Goal: Task Accomplishment & Management: Use online tool/utility

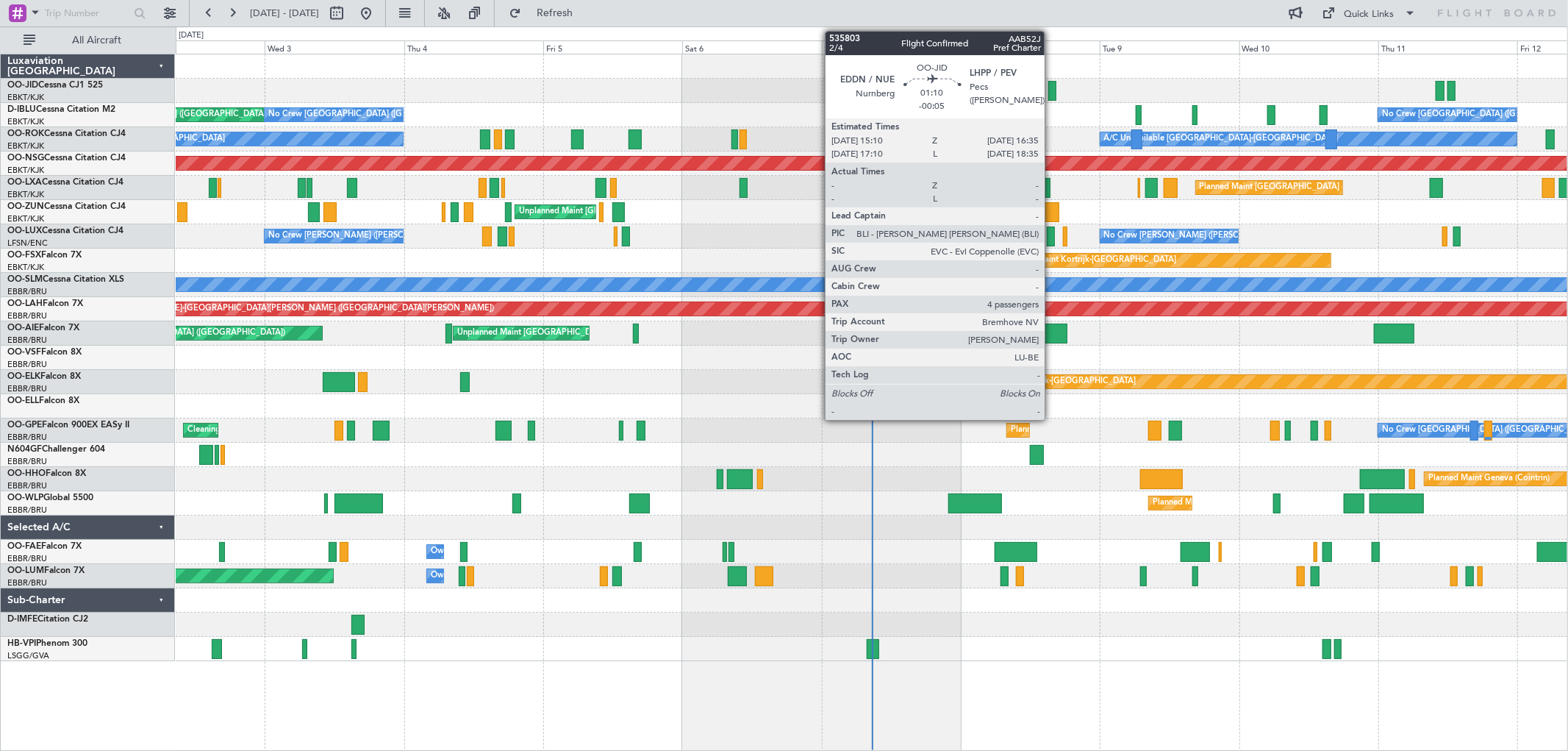
click at [1052, 88] on div at bounding box center [1052, 91] width 9 height 20
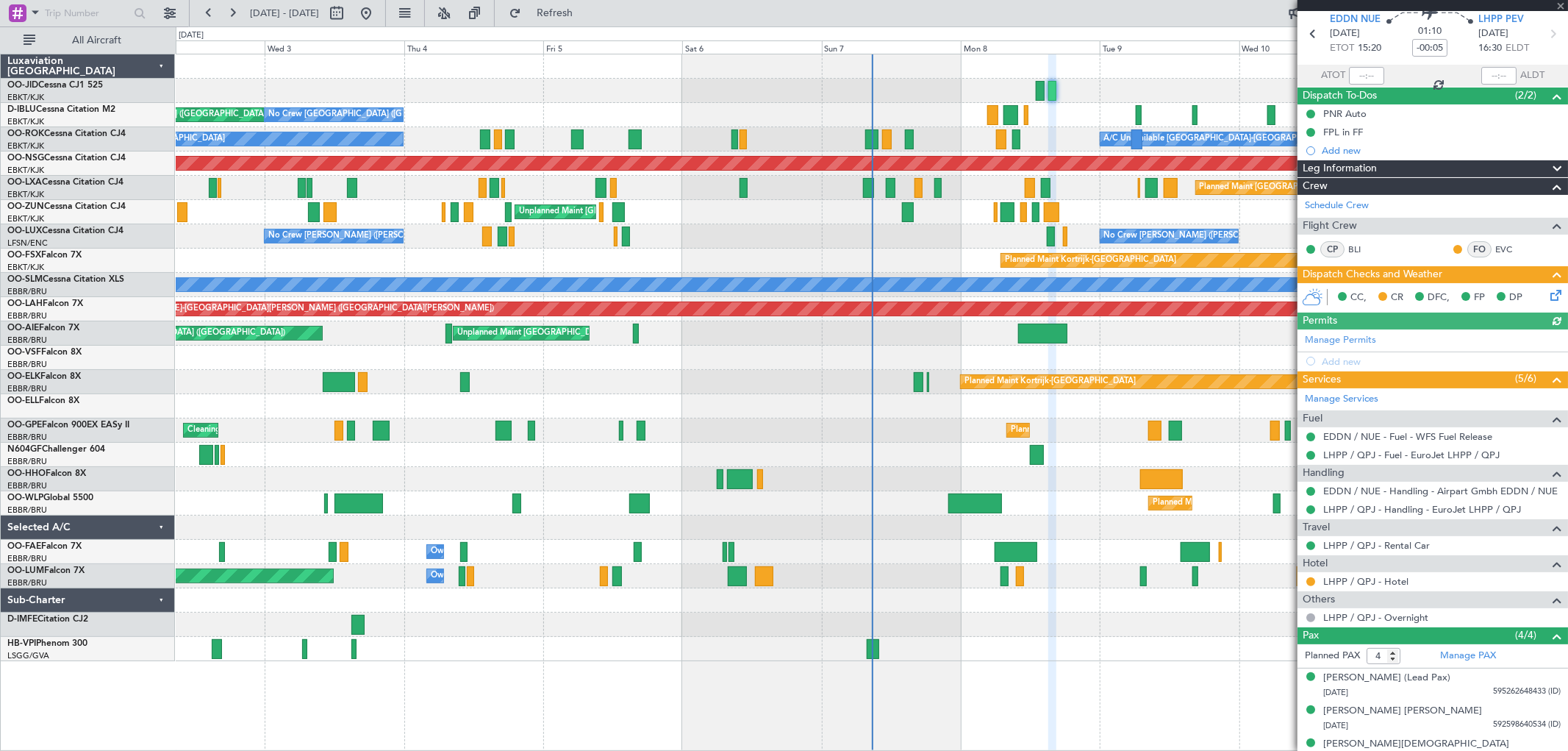
scroll to position [107, 0]
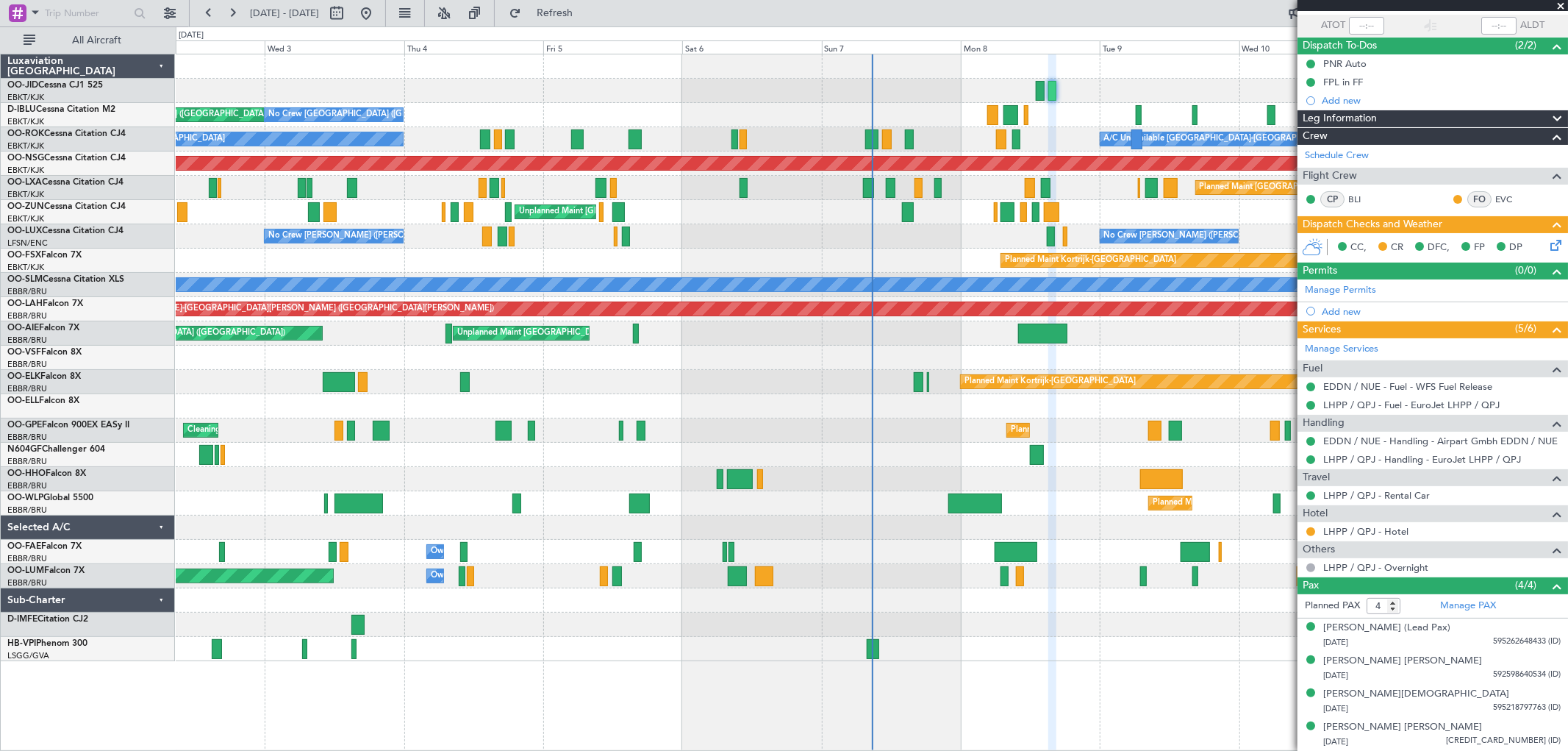
click at [1558, 3] on span at bounding box center [1561, 6] width 14 height 14
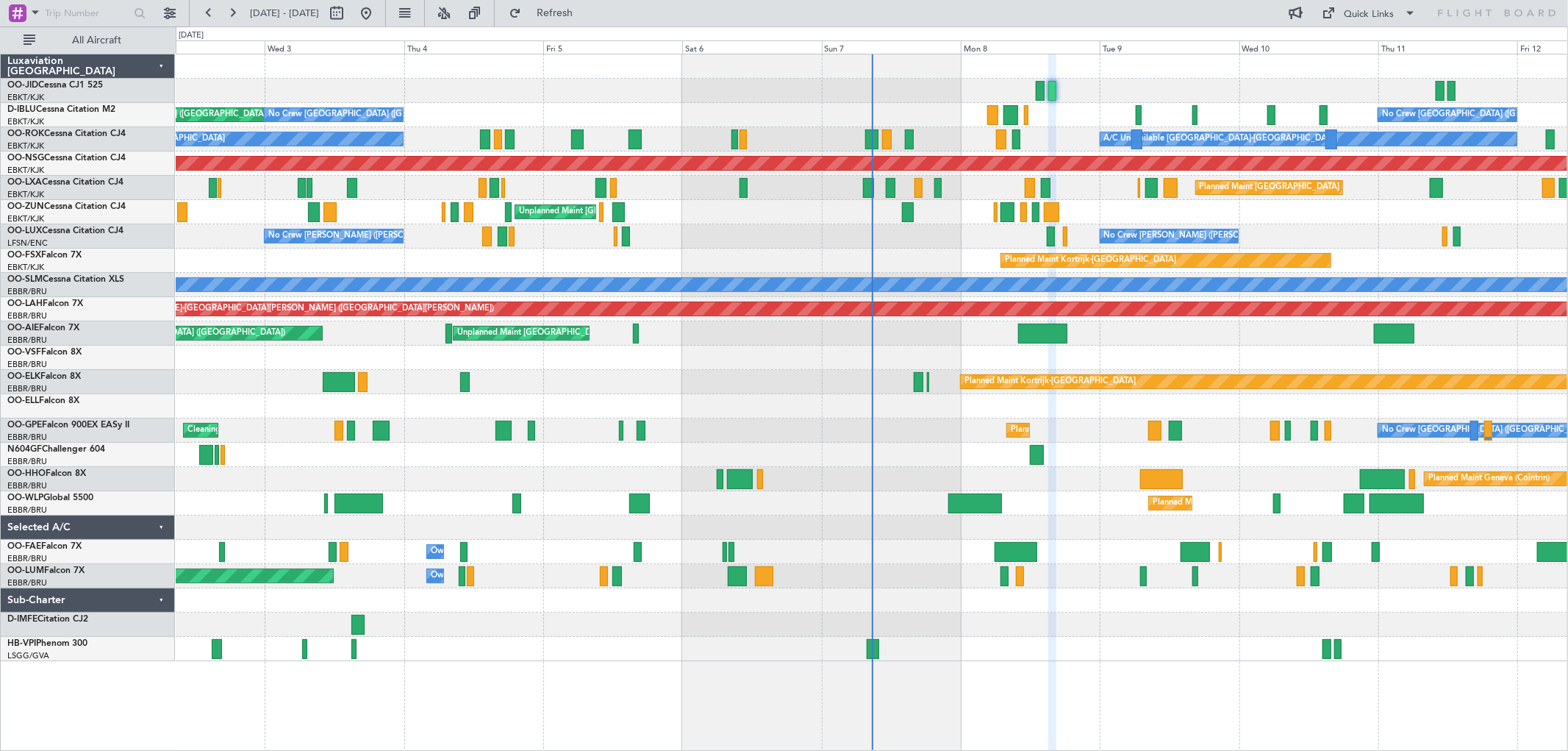
type input "0"
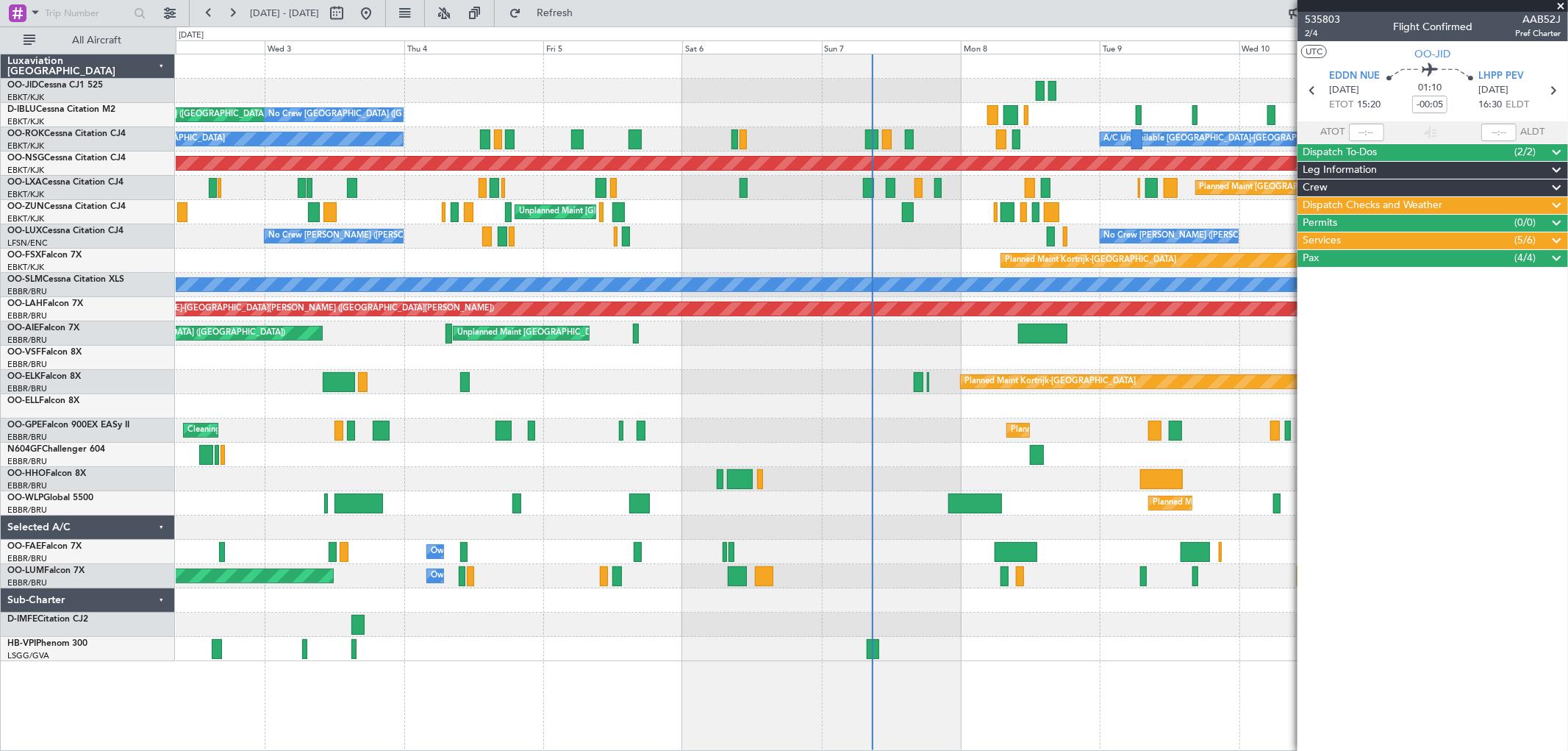
scroll to position [0, 0]
